Goal: Task Accomplishment & Management: Manage account settings

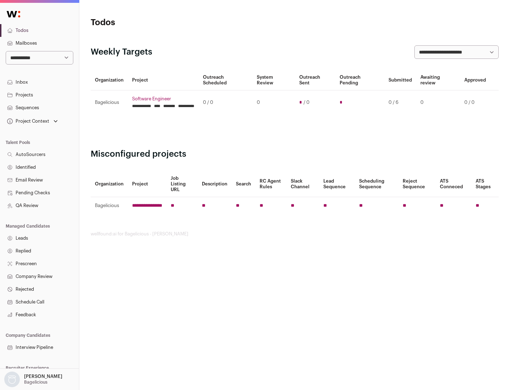
click at [39, 95] on link "Projects" at bounding box center [39, 95] width 79 height 13
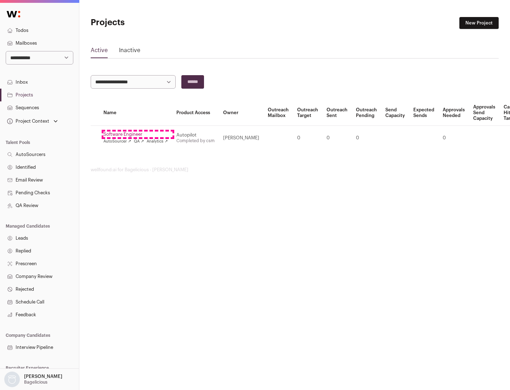
click at [138, 134] on link "Software Engineer" at bounding box center [135, 134] width 65 height 6
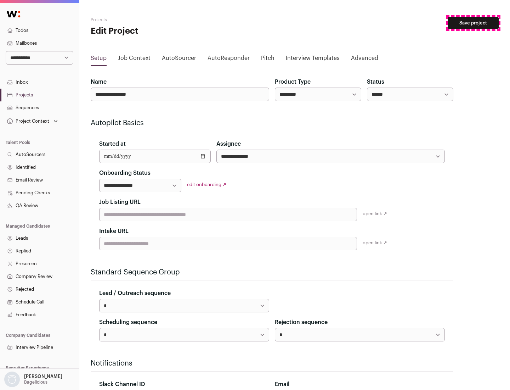
click at [473, 23] on button "Save project" at bounding box center [473, 23] width 51 height 12
